Goal: Navigation & Orientation: Go to known website

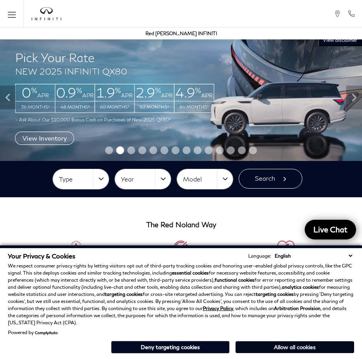
click at [289, 350] on button "Allow all cookies" at bounding box center [294, 348] width 118 height 12
